Goal: Information Seeking & Learning: Learn about a topic

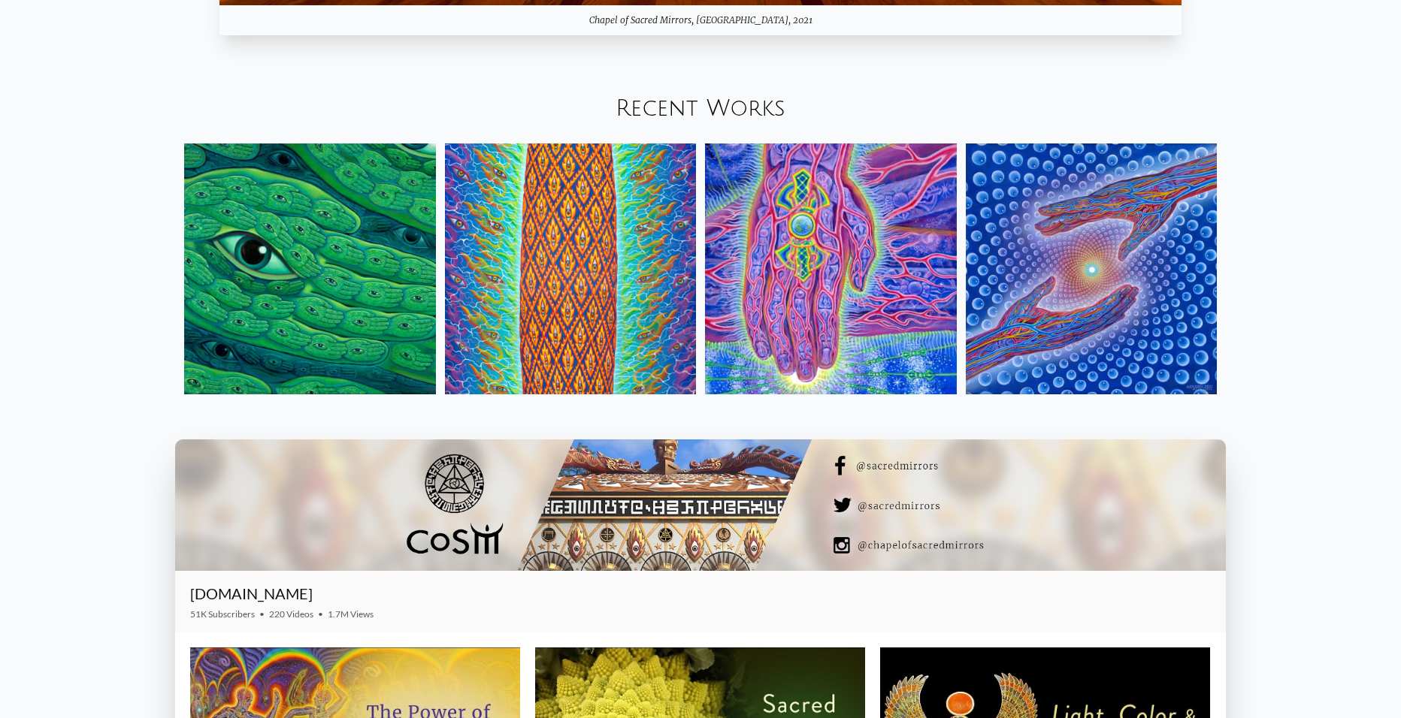
scroll to position [1954, 0]
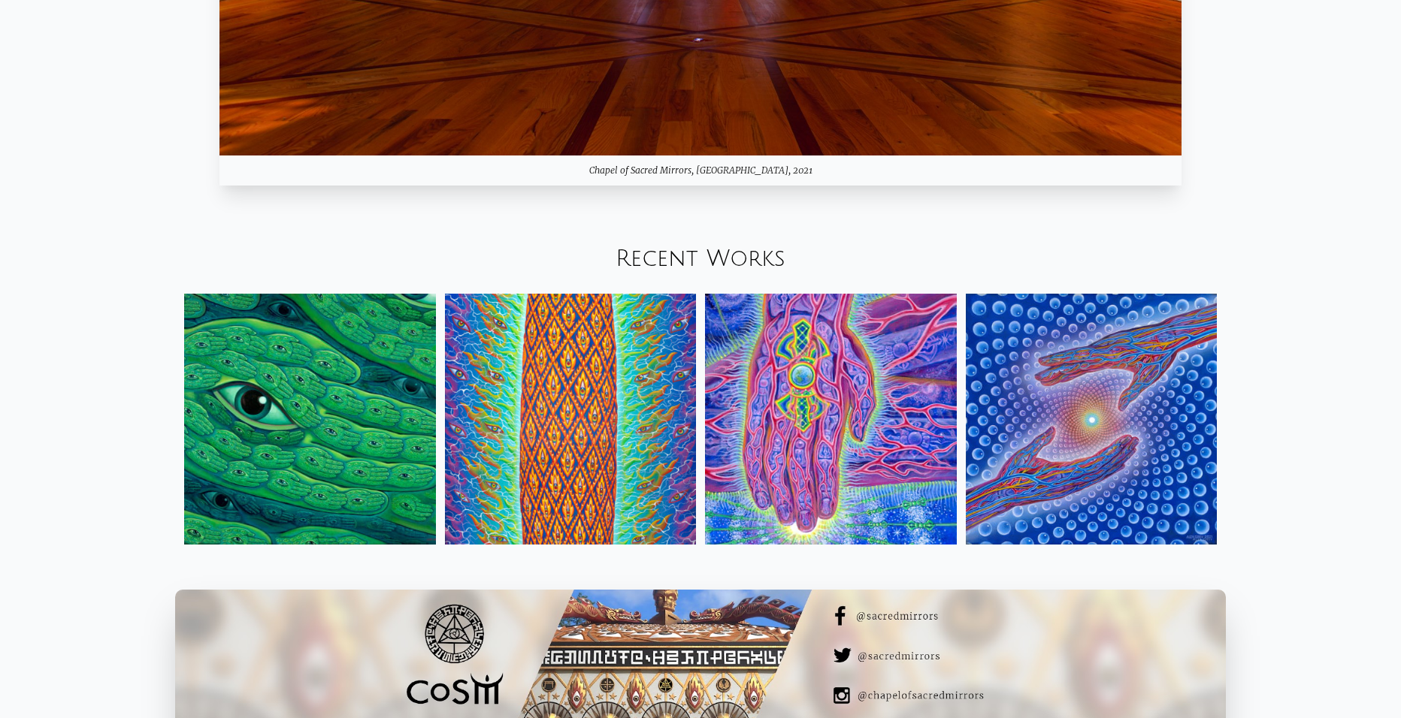
click at [639, 256] on link "Recent Works" at bounding box center [700, 258] width 170 height 25
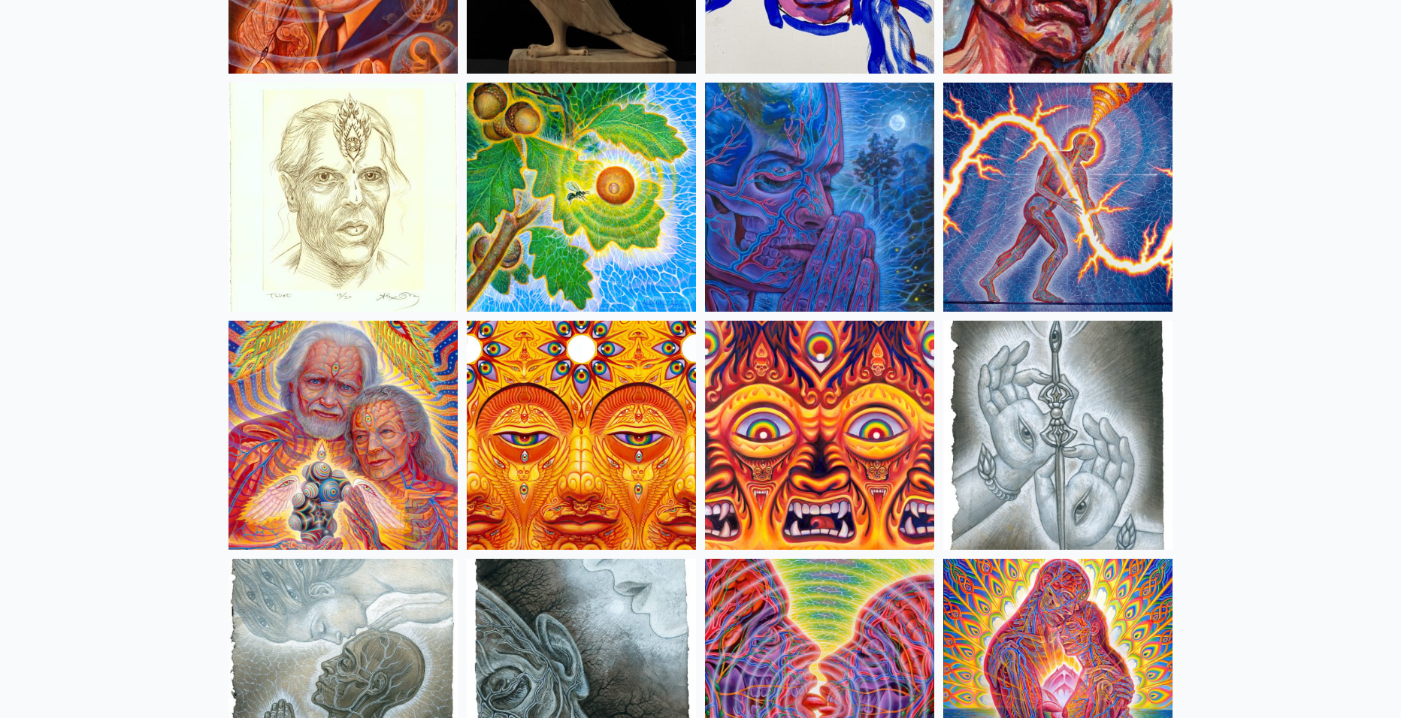
scroll to position [4509, 0]
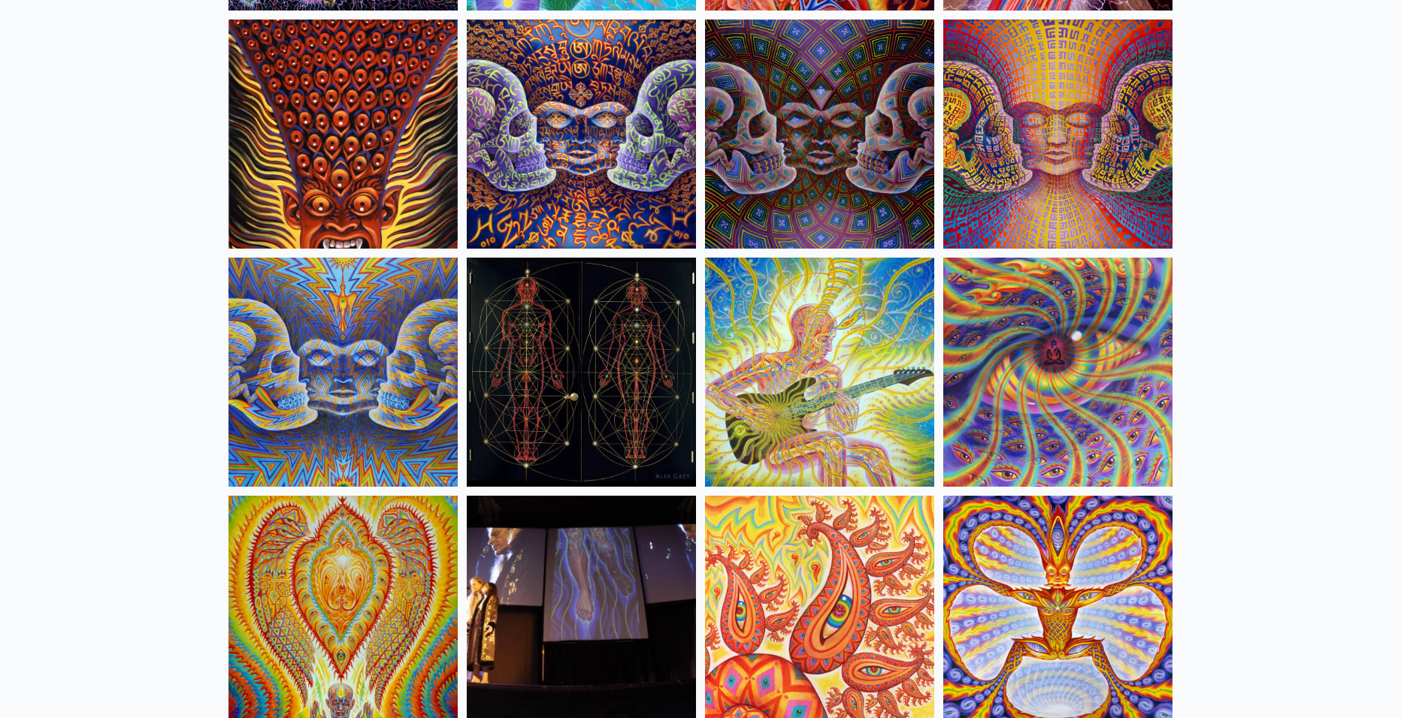
scroll to position [7798, 0]
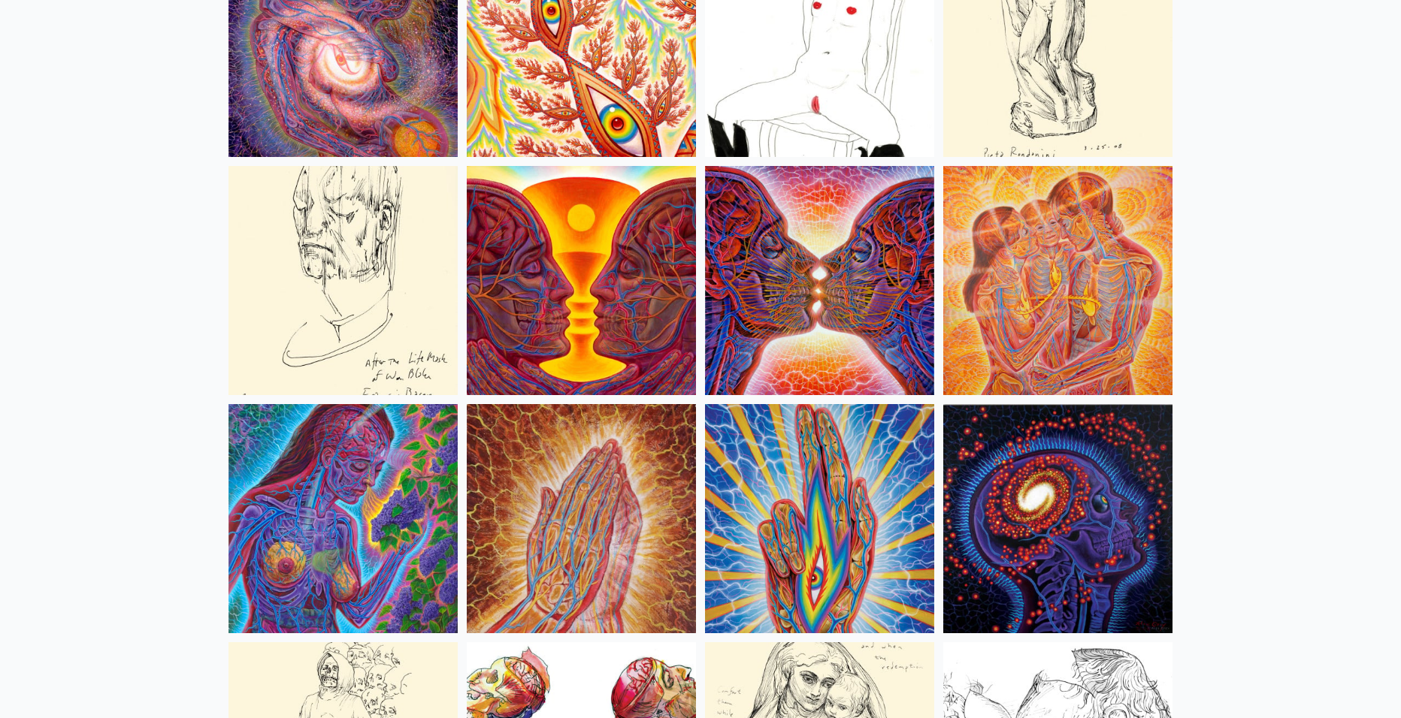
scroll to position [5167, 0]
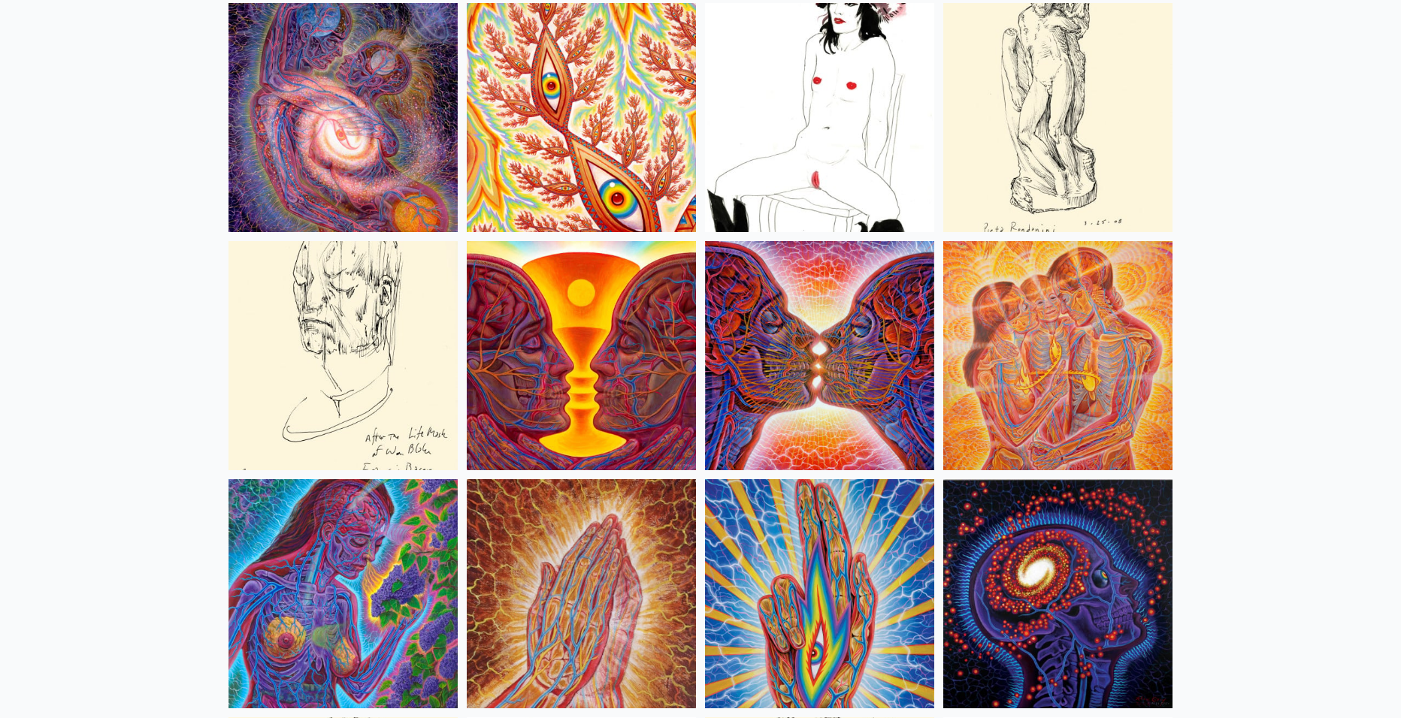
click at [314, 136] on img at bounding box center [342, 117] width 229 height 229
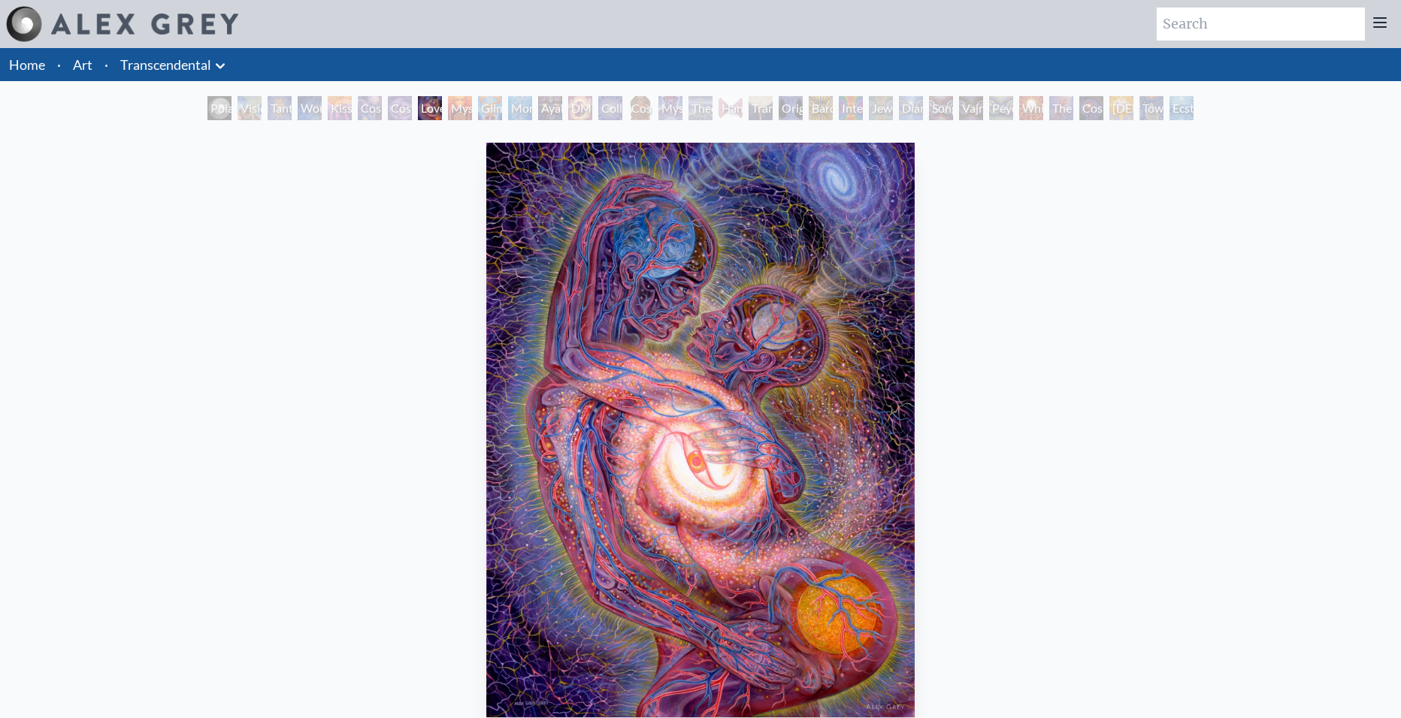
click at [361, 475] on div "Love is a Cosmic Force 2009, acrylic on canvas, 30 x 40 in. Visit the CoSM Shop…" at bounding box center [700, 686] width 1377 height 1099
click at [387, 165] on div "Love is a Cosmic Force 2009, acrylic on canvas, 30 x 40 in. Visit the CoSM Shop…" at bounding box center [700, 686] width 1377 height 1099
click at [570, 102] on div "DMT - The Spirit Molecule" at bounding box center [580, 108] width 24 height 24
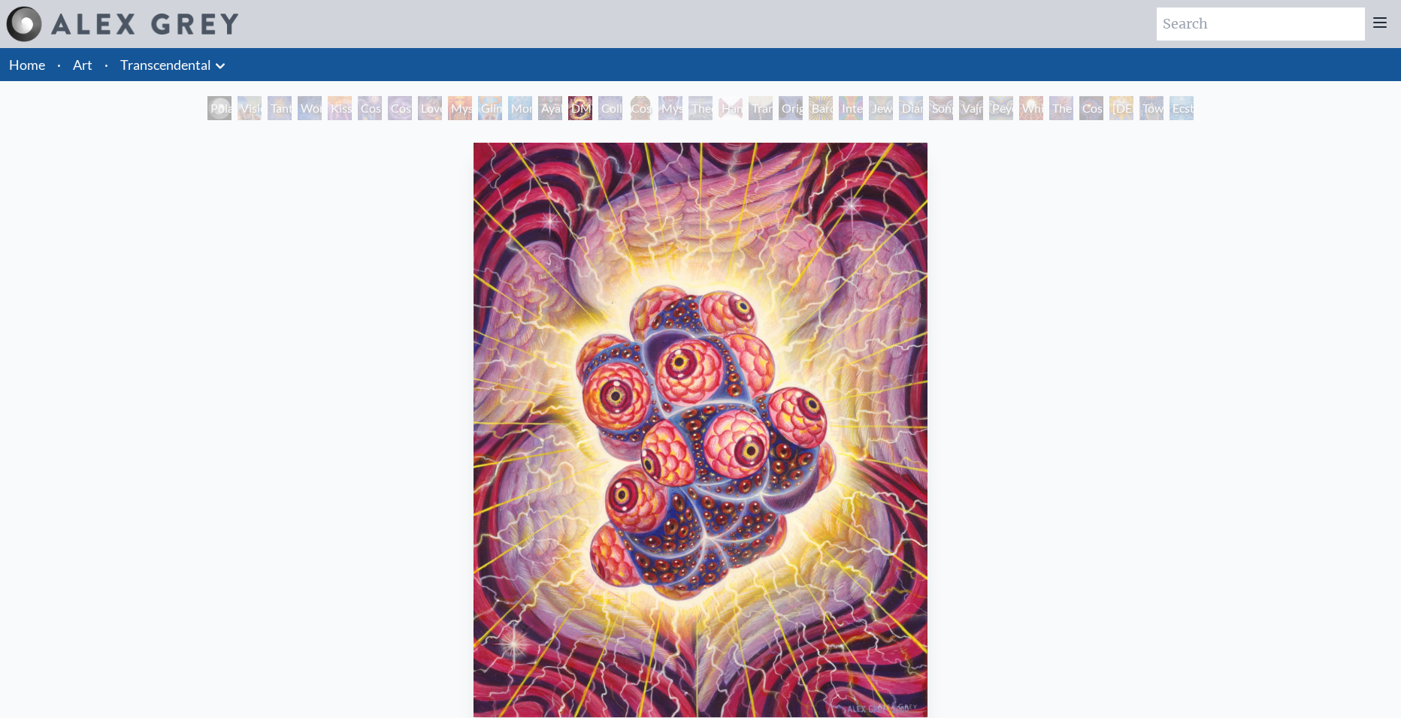
scroll to position [75, 0]
